Goal: Transaction & Acquisition: Purchase product/service

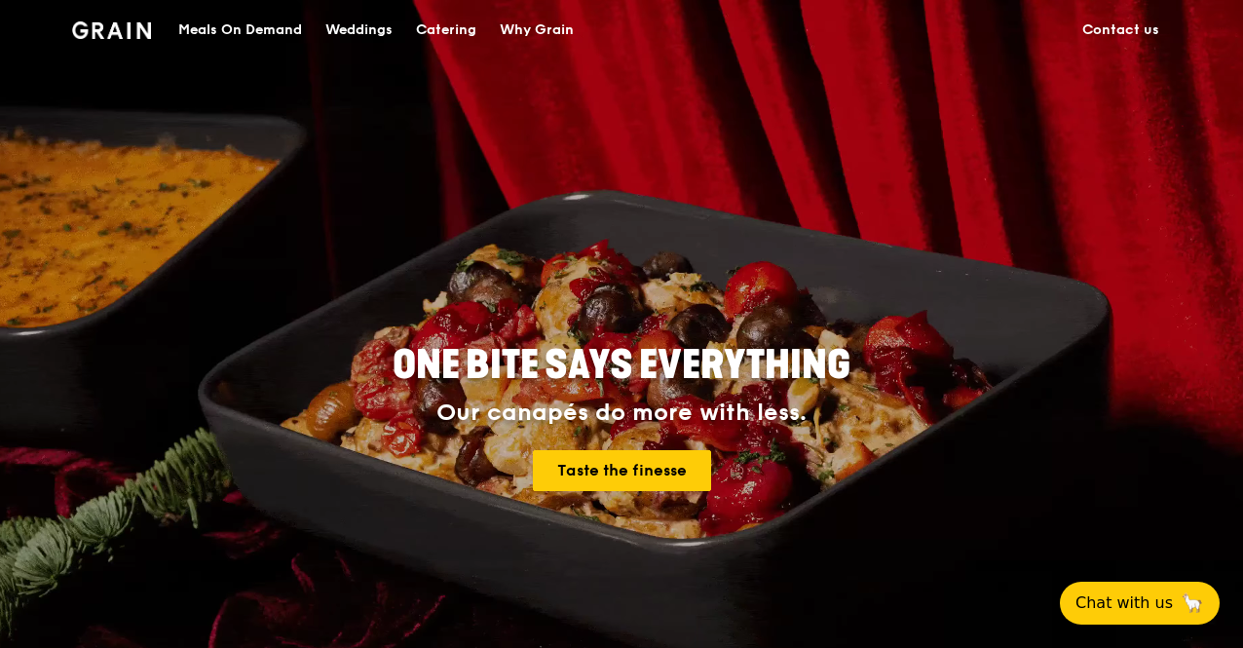
click at [240, 33] on div "Meals On Demand" at bounding box center [240, 30] width 124 height 58
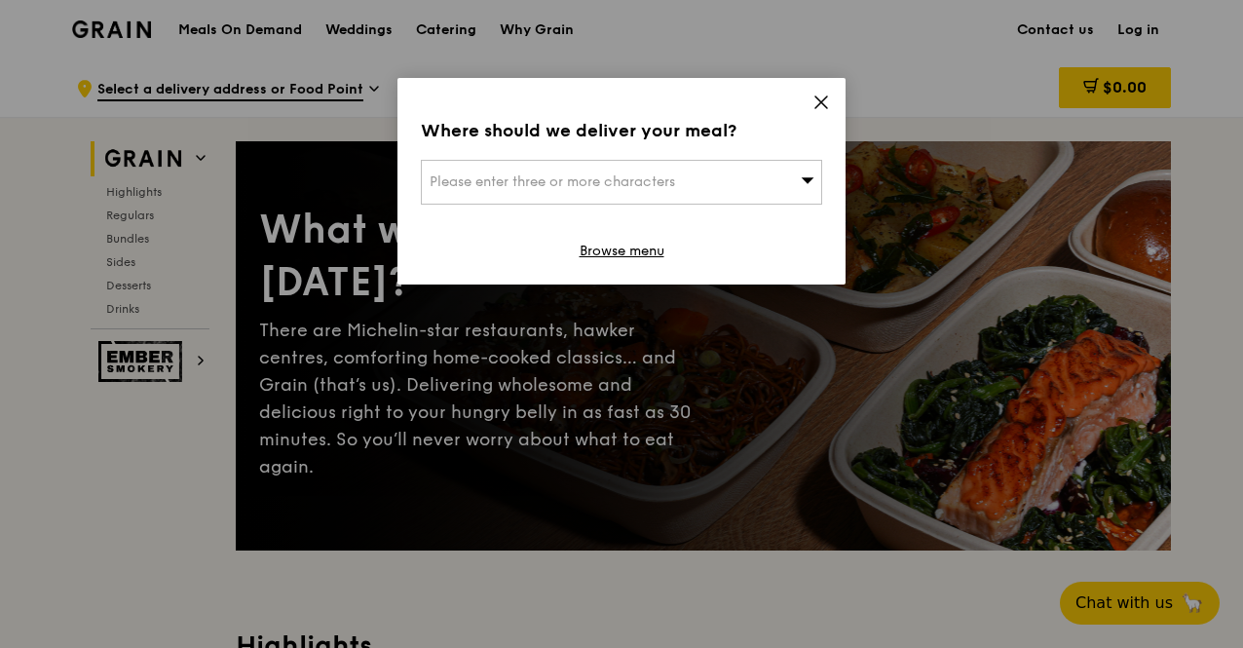
click at [836, 107] on div "Where should we deliver your meal? Please enter three or more characters Browse…" at bounding box center [622, 181] width 448 height 207
click at [626, 247] on link "Browse menu" at bounding box center [622, 251] width 85 height 19
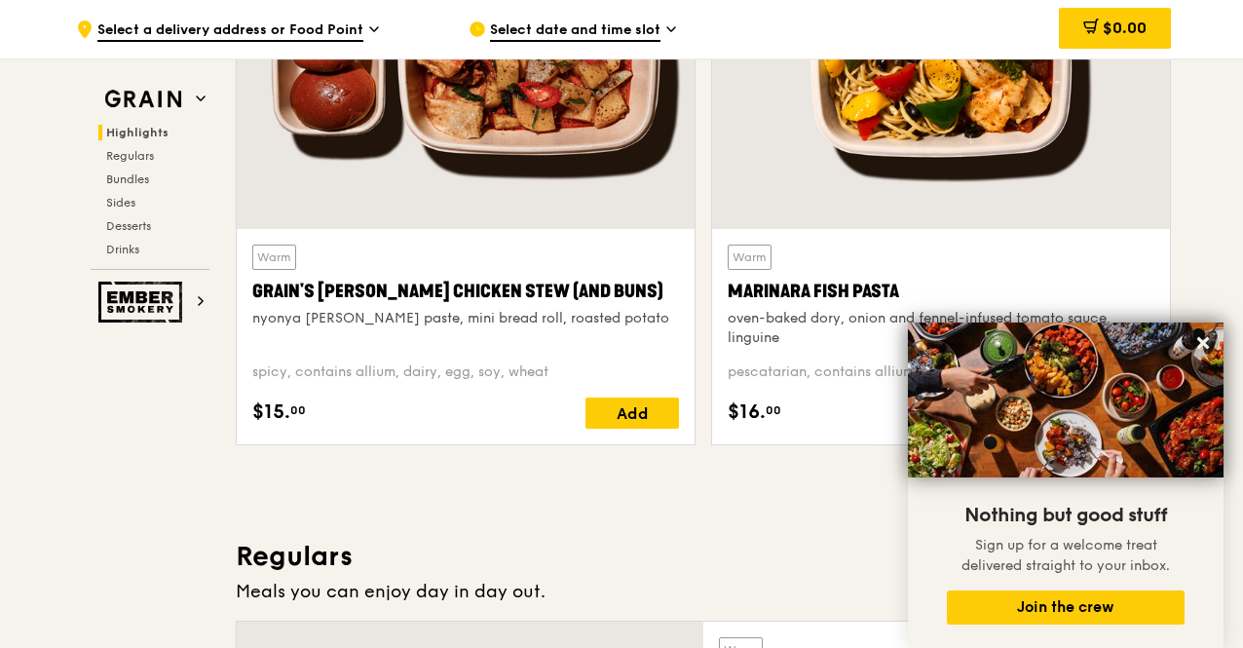
scroll to position [877, 0]
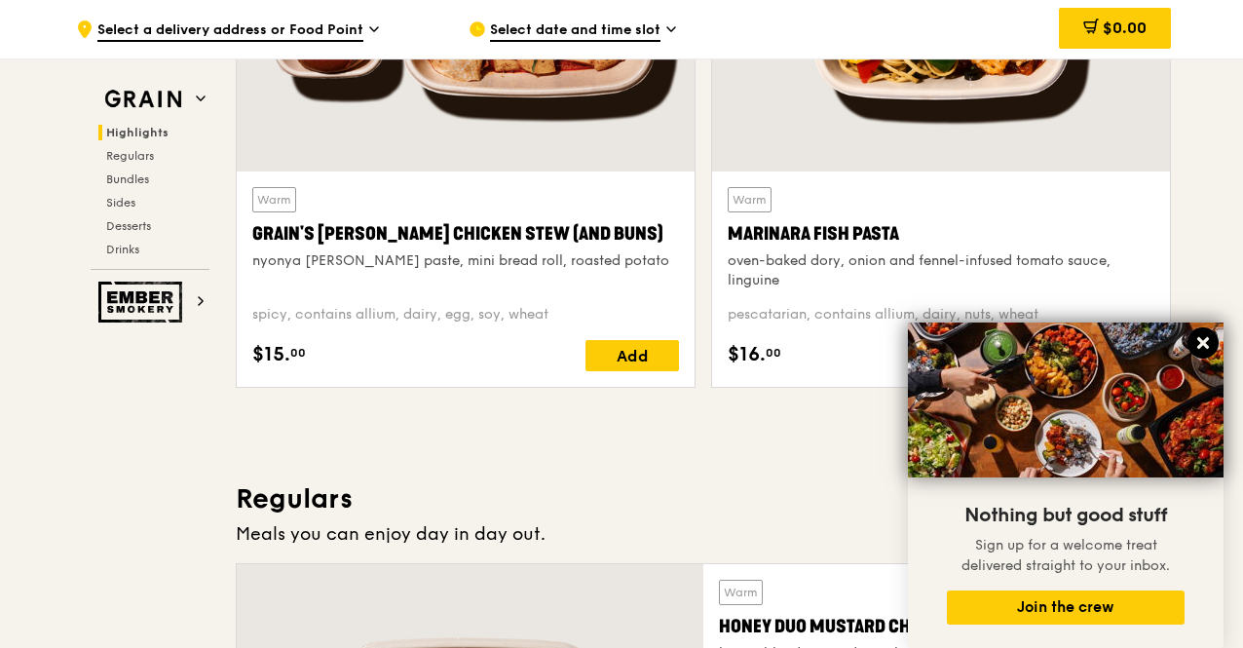
click at [1202, 342] on icon at bounding box center [1203, 343] width 12 height 12
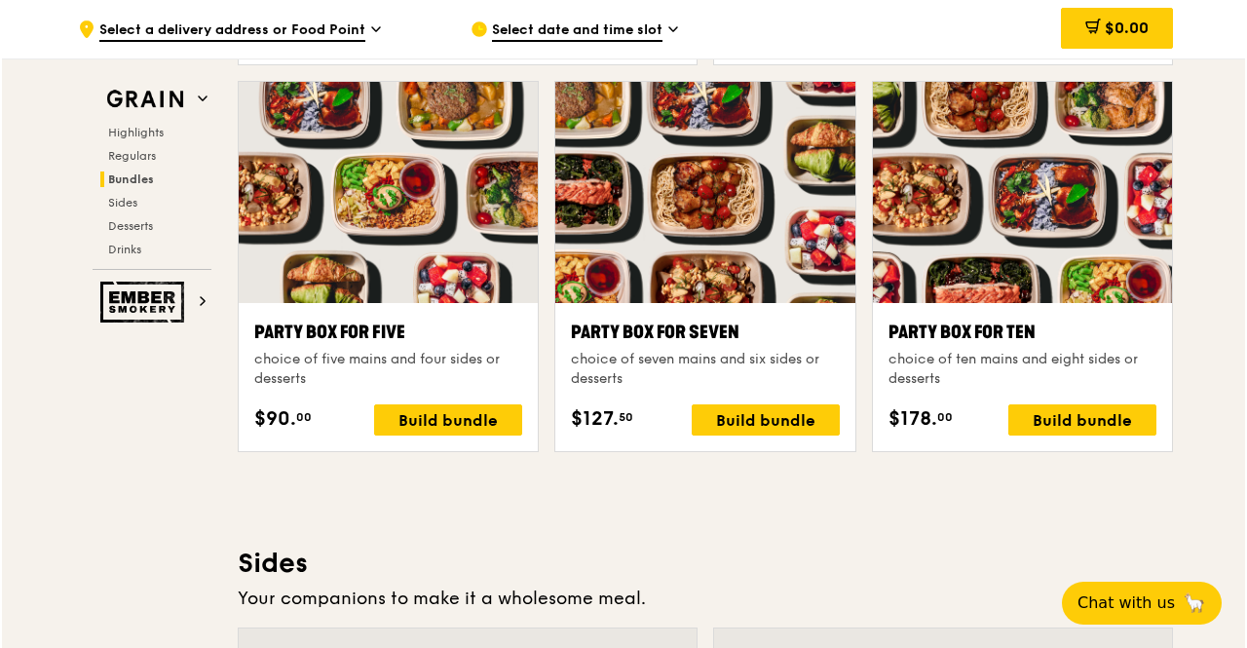
scroll to position [3800, 0]
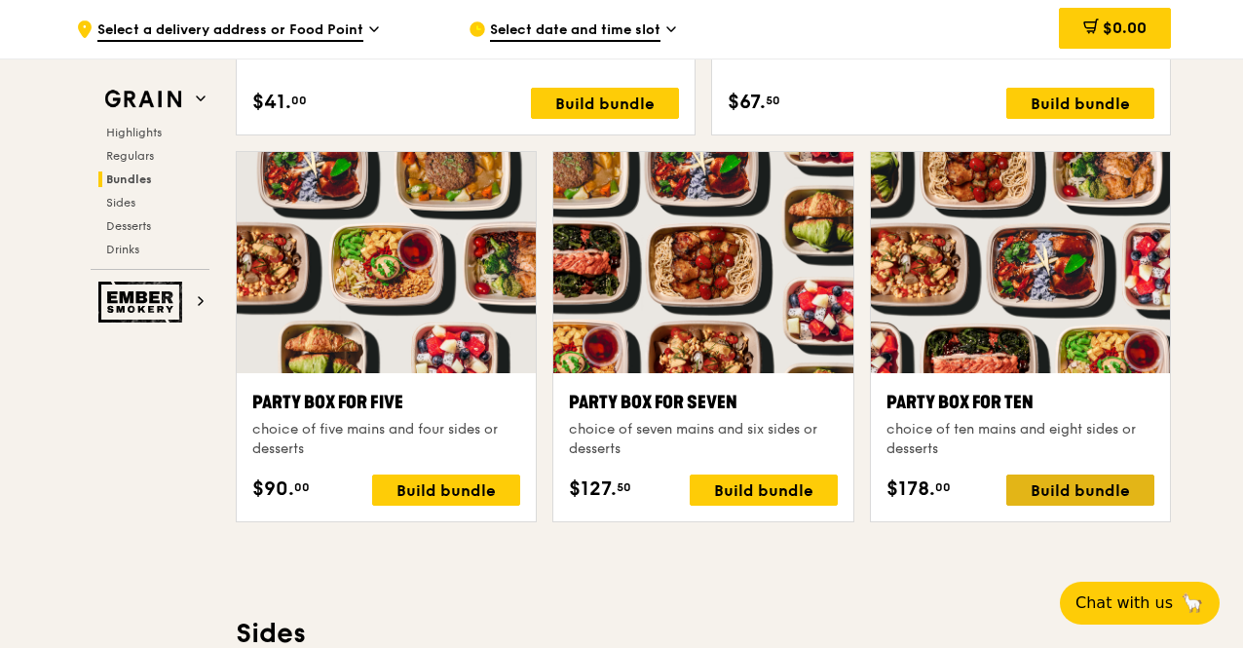
click at [1065, 492] on div "Build bundle" at bounding box center [1081, 490] width 148 height 31
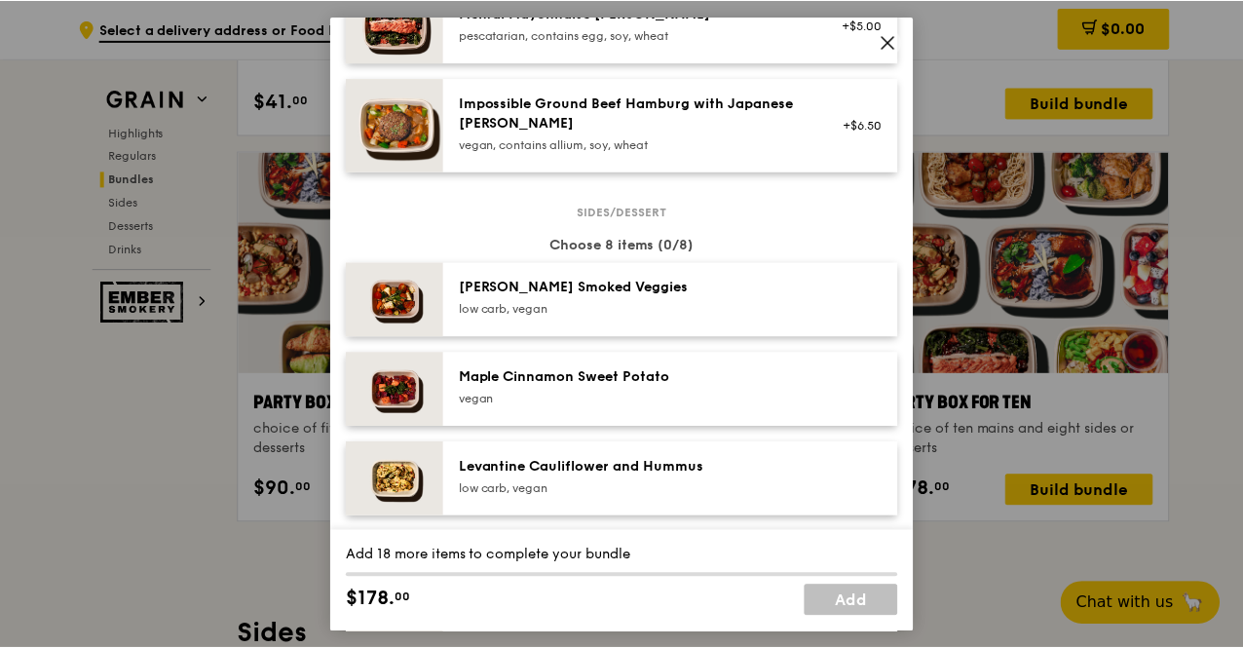
scroll to position [877, 0]
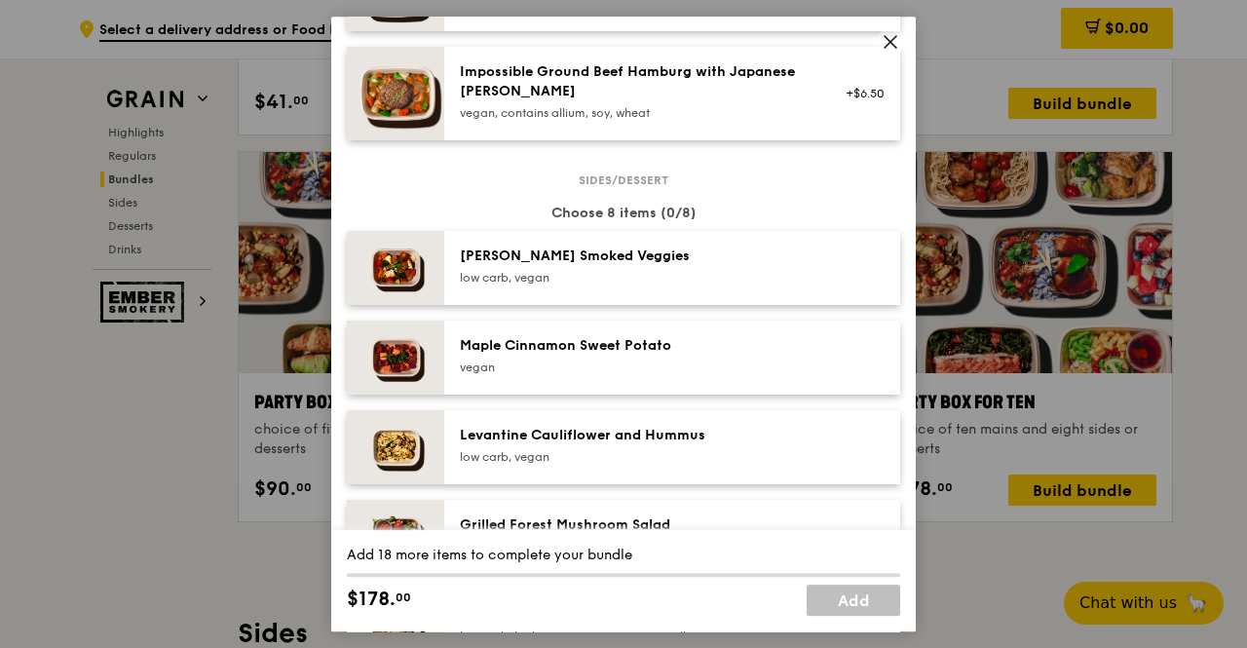
click at [737, 367] on div "vegan" at bounding box center [635, 368] width 350 height 16
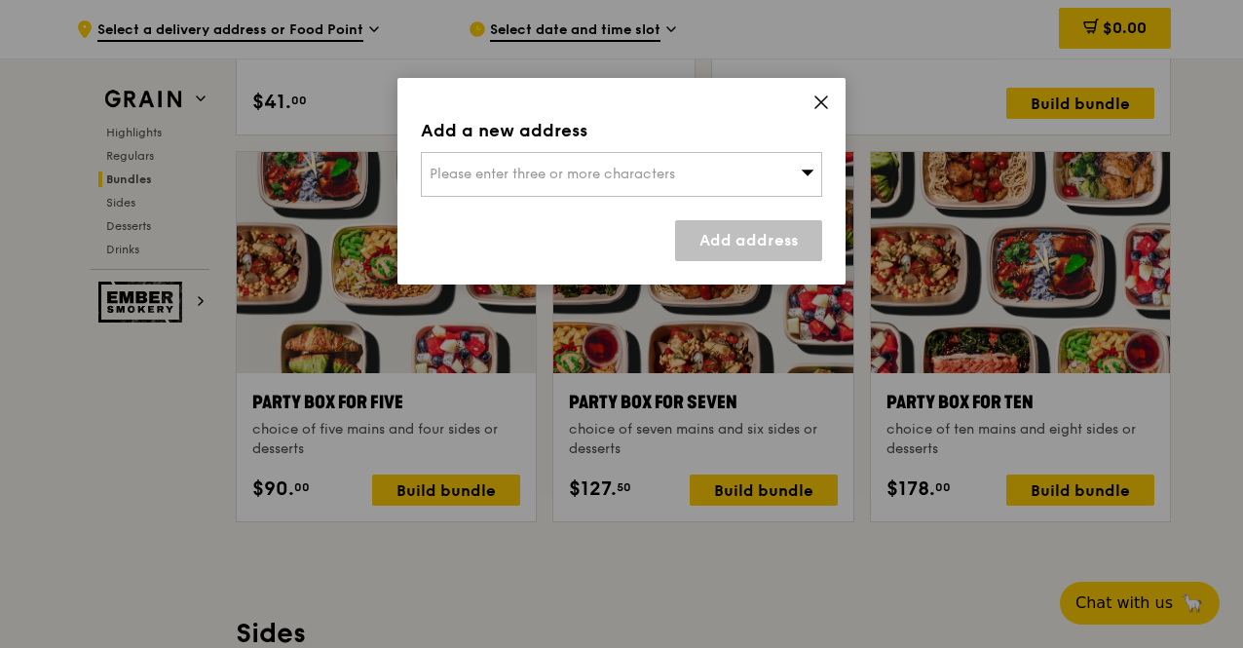
click at [826, 98] on icon at bounding box center [822, 103] width 18 height 18
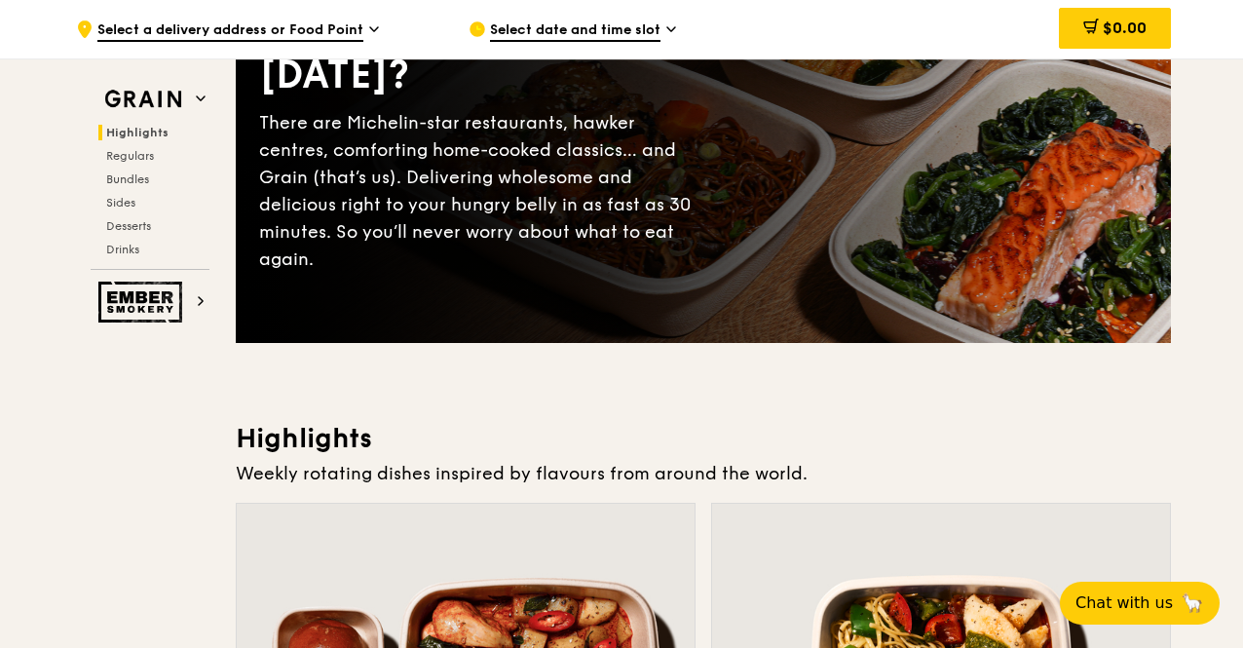
scroll to position [97, 0]
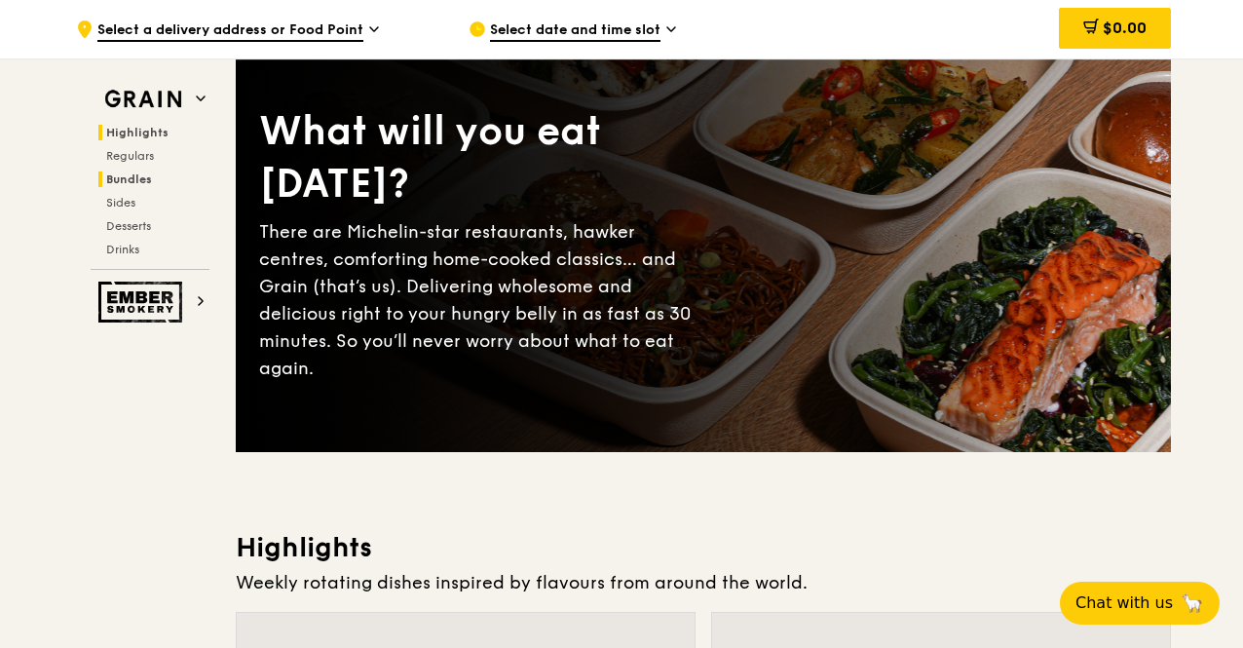
click at [133, 178] on span "Bundles" at bounding box center [129, 179] width 46 height 14
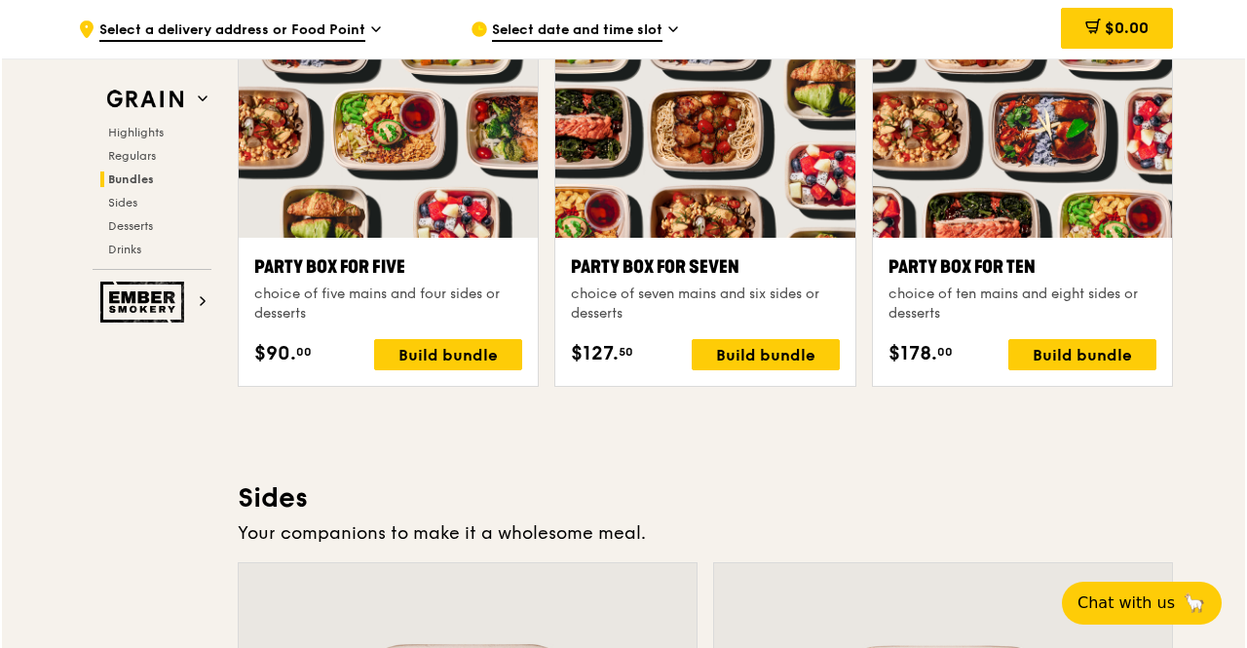
scroll to position [3970, 0]
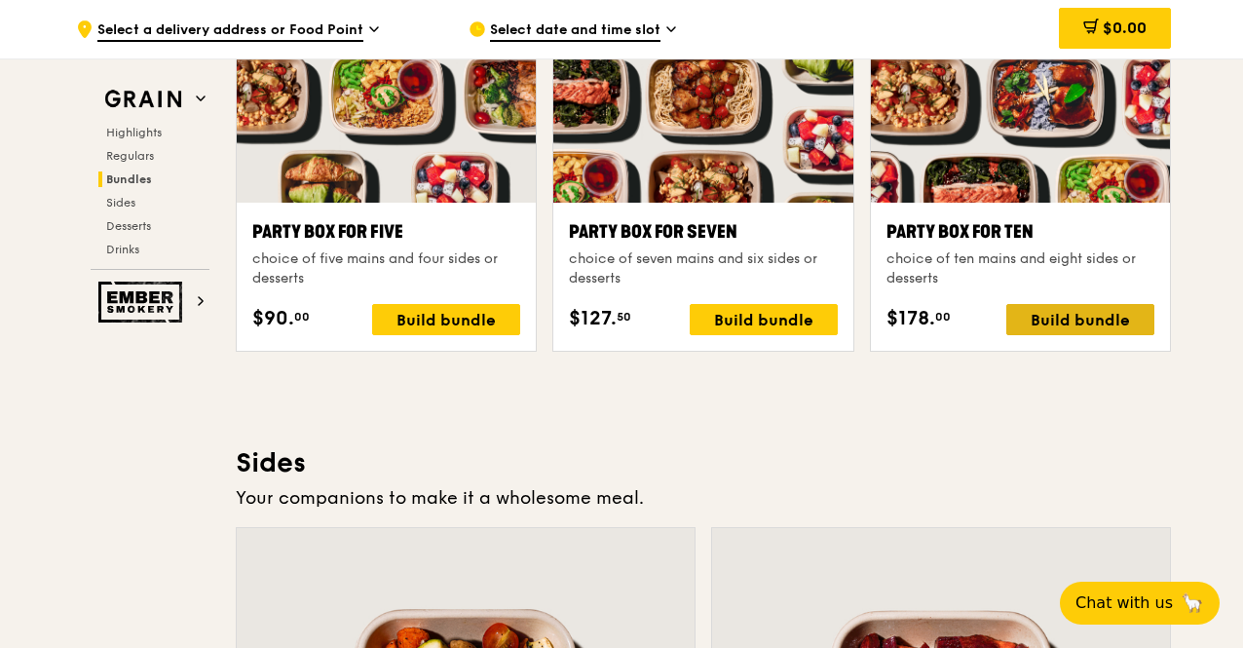
click at [1070, 315] on div "Build bundle" at bounding box center [1081, 319] width 148 height 31
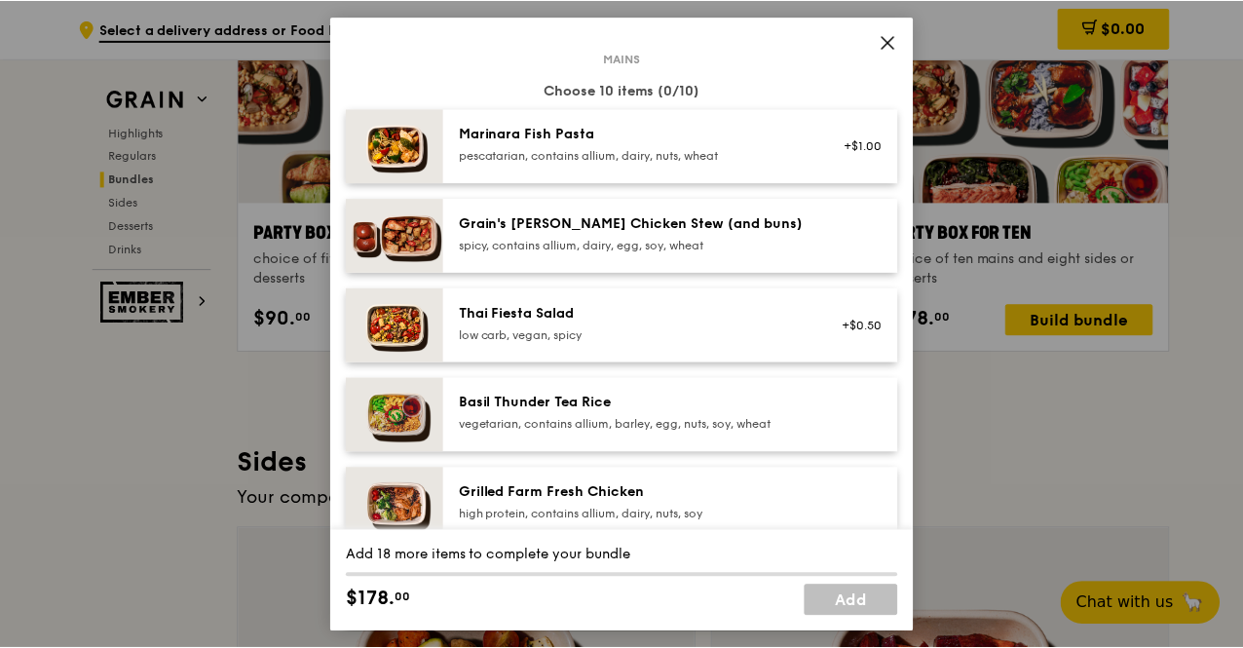
scroll to position [195, 0]
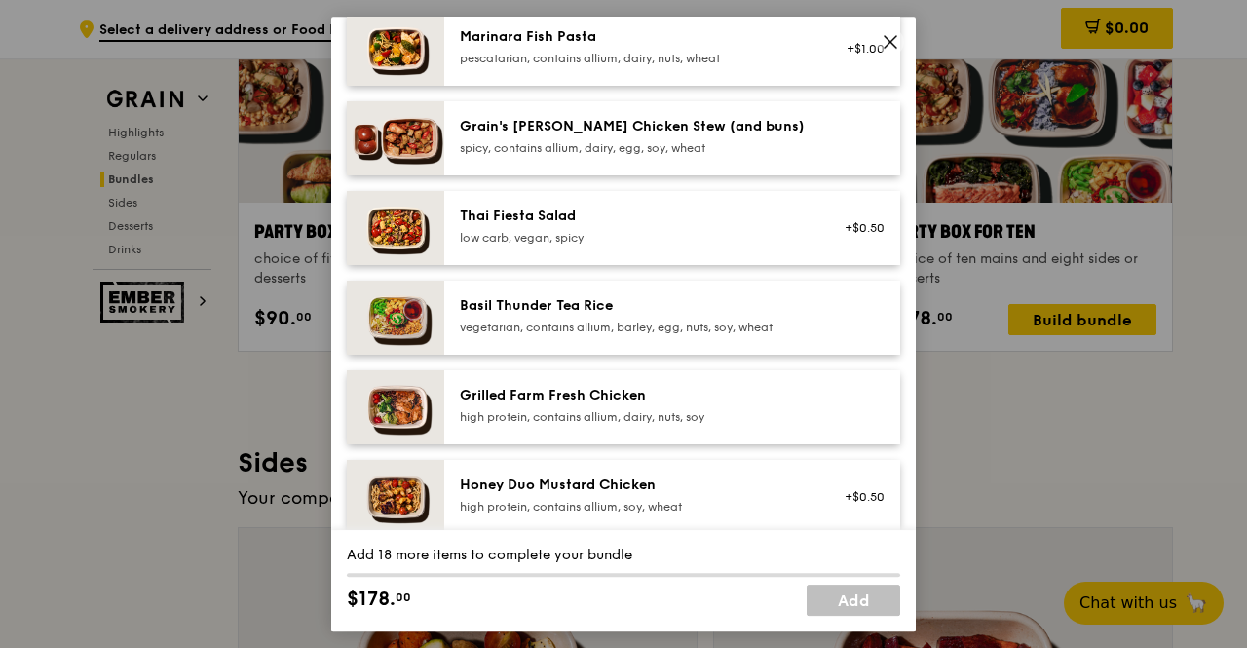
click at [419, 402] on img at bounding box center [395, 407] width 97 height 74
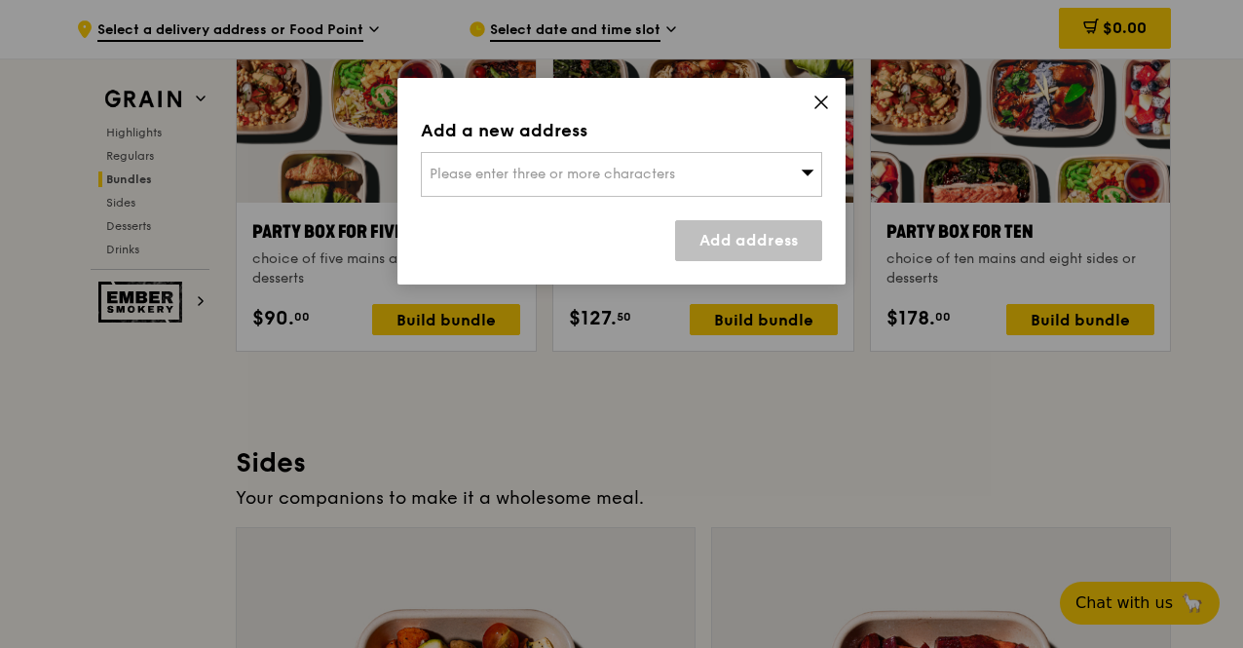
click at [827, 92] on div "Add a new address Please enter three or more characters Add address" at bounding box center [622, 181] width 448 height 207
click at [820, 102] on icon at bounding box center [822, 102] width 12 height 12
